Goal: Information Seeking & Learning: Learn about a topic

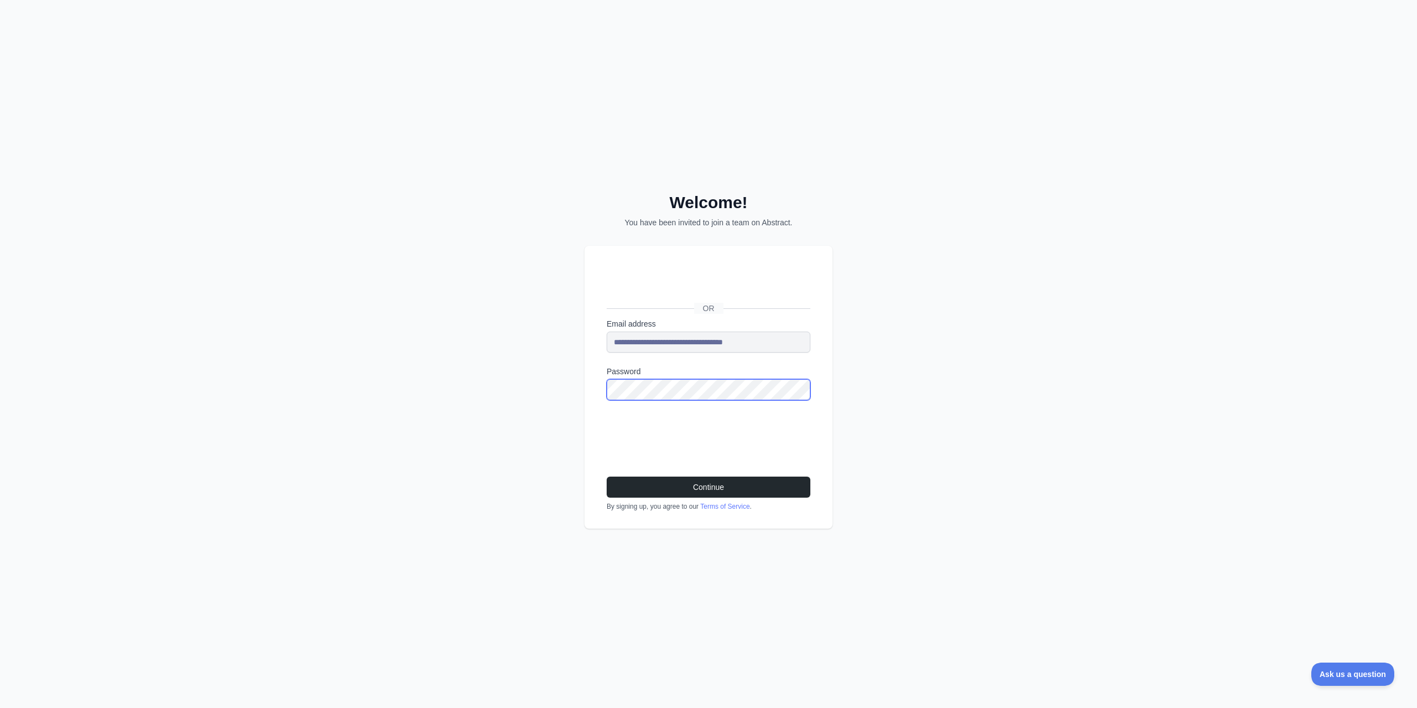
click at [607, 477] on button "Continue" at bounding box center [709, 487] width 204 height 21
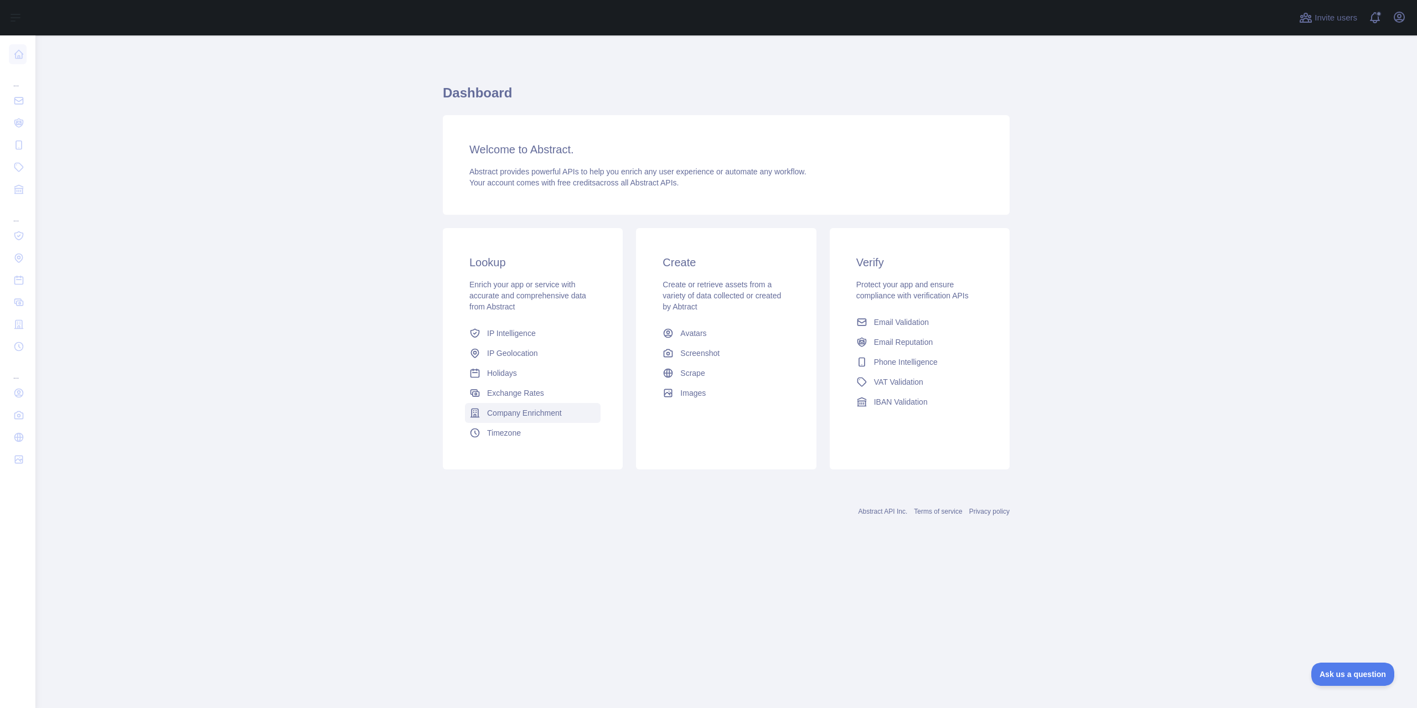
click at [516, 413] on span "Company Enrichment" at bounding box center [524, 412] width 75 height 11
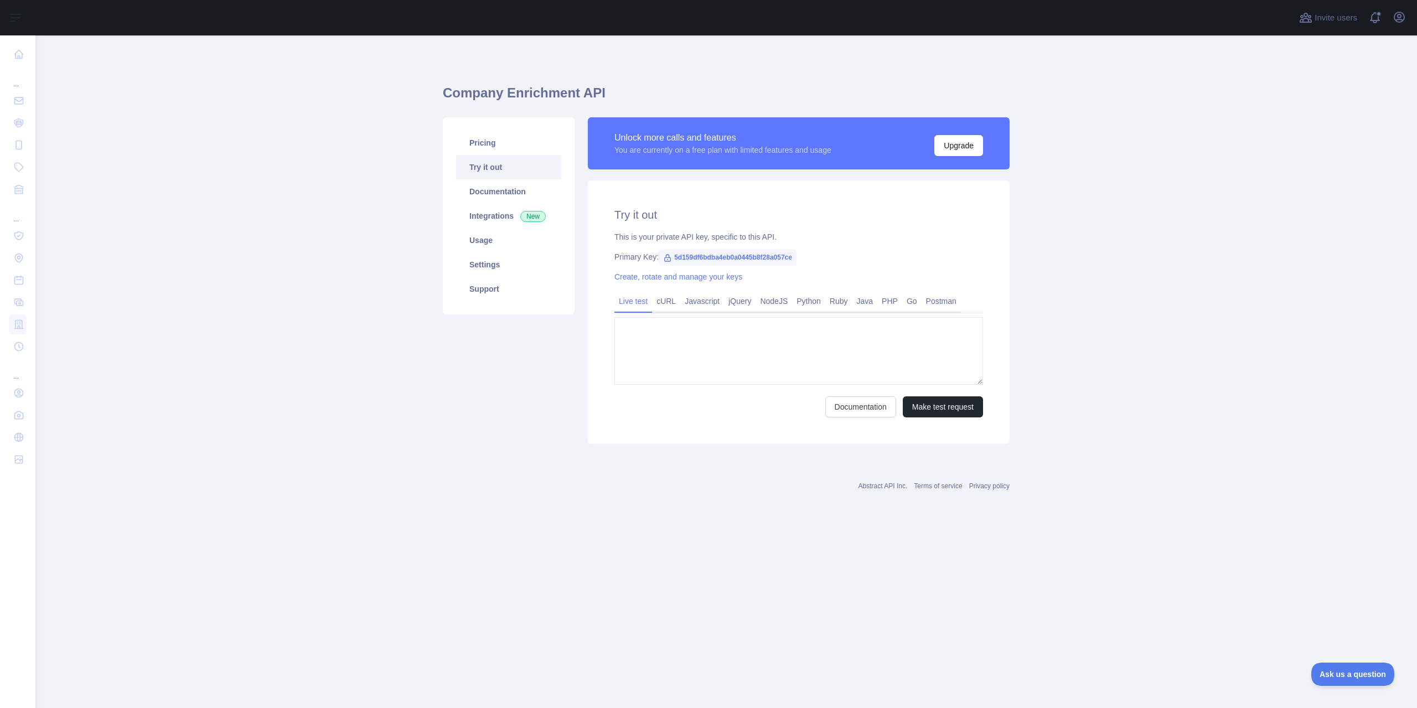
type textarea "**********"
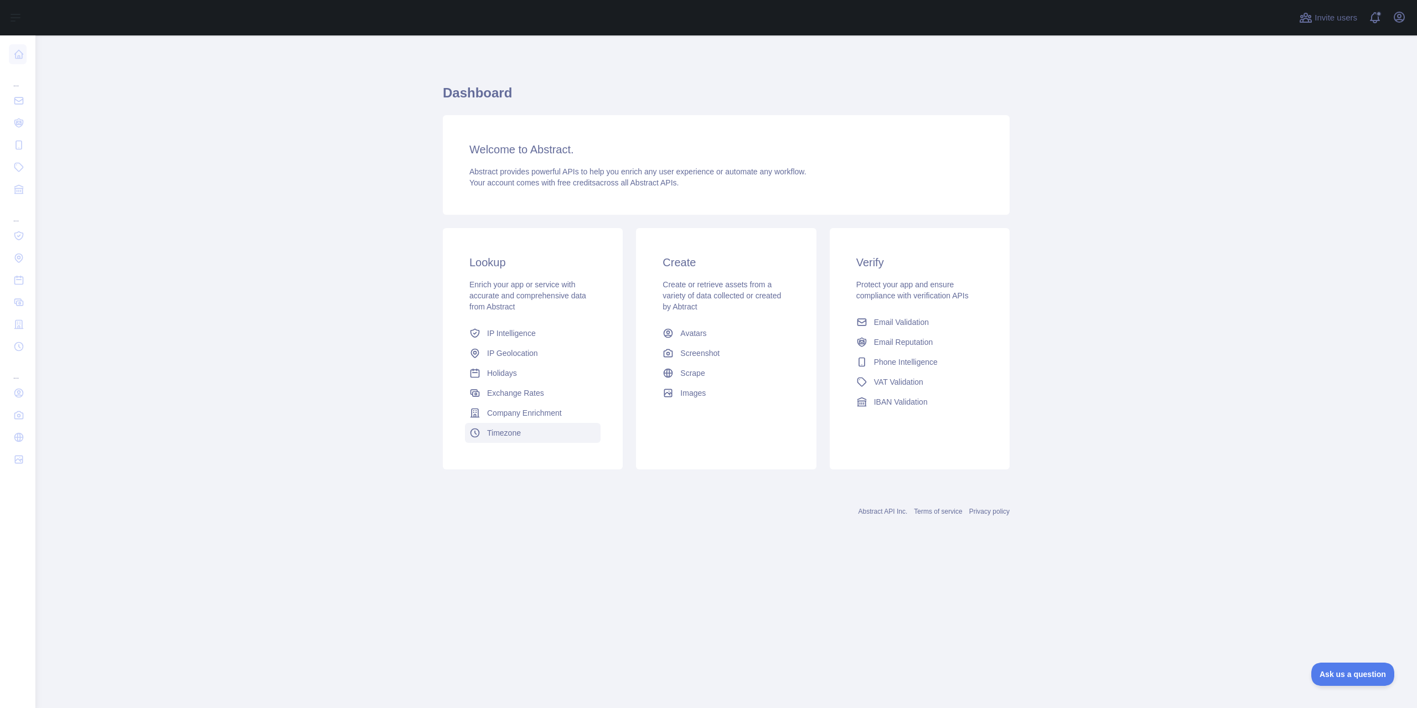
click at [503, 432] on span "Timezone" at bounding box center [504, 432] width 34 height 11
